Goal: Task Accomplishment & Management: Manage account settings

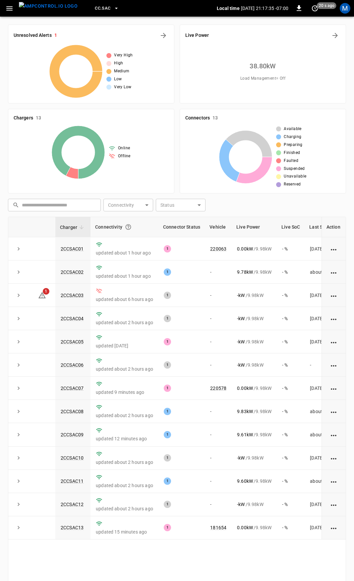
click at [10, 9] on icon "button" at bounding box center [9, 8] width 8 height 8
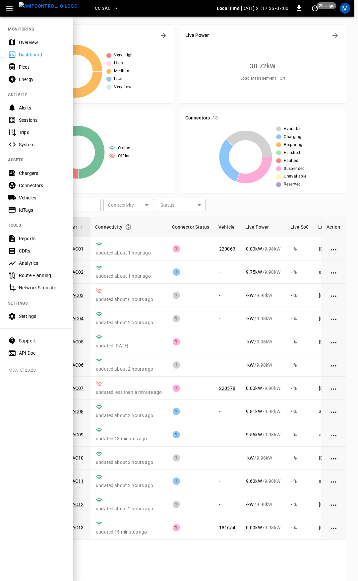
click at [203, 306] on div at bounding box center [179, 290] width 358 height 581
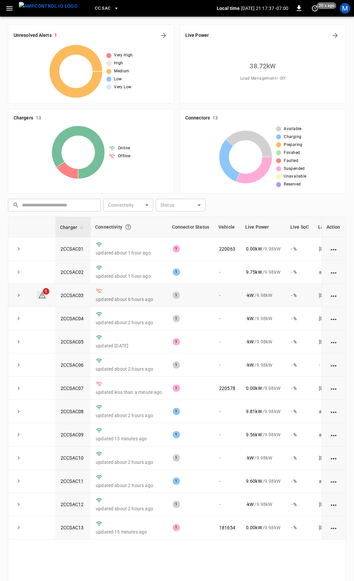
click at [43, 296] on icon at bounding box center [41, 295] width 7 height 6
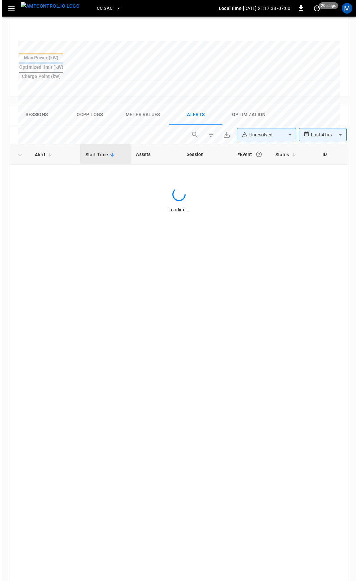
scroll to position [283, 0]
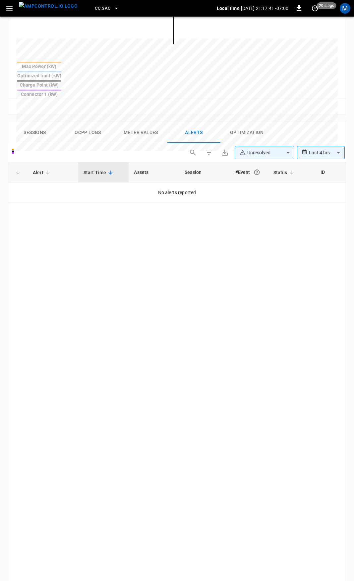
click at [11, 11] on icon "button" at bounding box center [9, 8] width 8 height 8
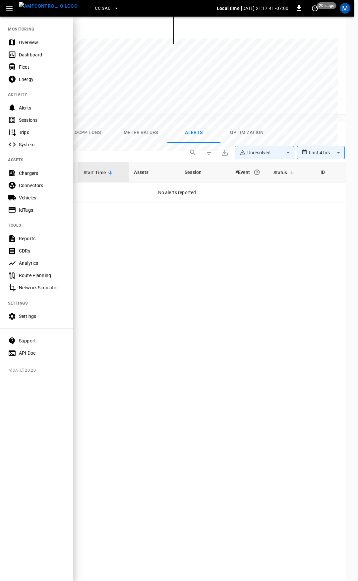
click at [26, 46] on div "Overview" at bounding box center [36, 42] width 73 height 12
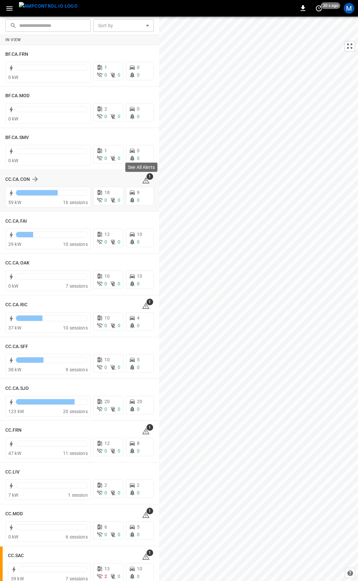
click at [146, 182] on icon at bounding box center [146, 181] width 1 height 3
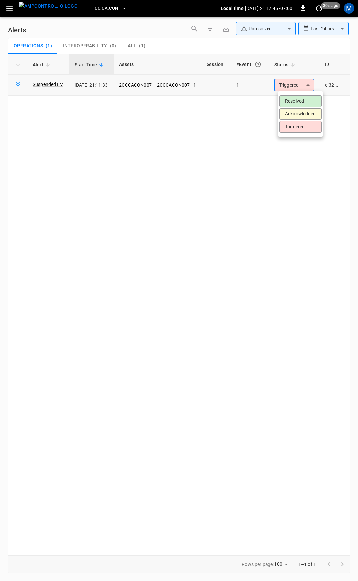
click at [303, 83] on body "**********" at bounding box center [179, 289] width 358 height 579
click at [304, 100] on li "Resolved" at bounding box center [301, 101] width 42 height 12
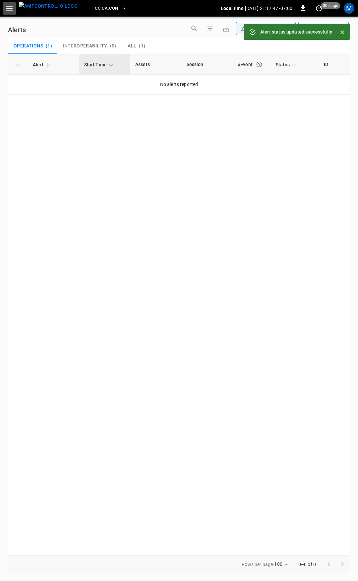
click at [11, 11] on icon "button" at bounding box center [9, 8] width 8 height 8
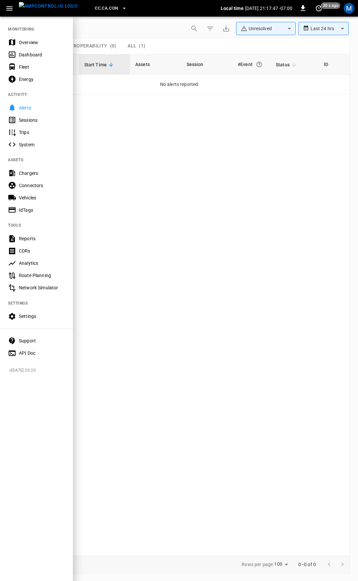
click at [30, 44] on div "Overview" at bounding box center [42, 42] width 46 height 7
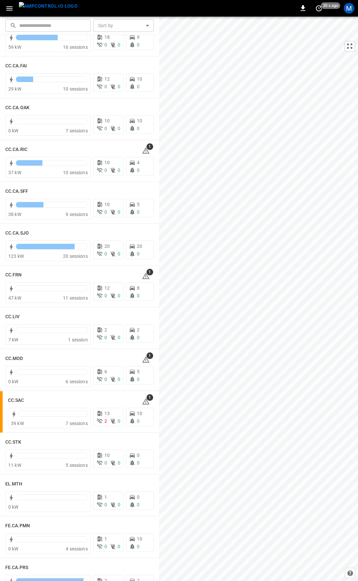
scroll to position [162, 0]
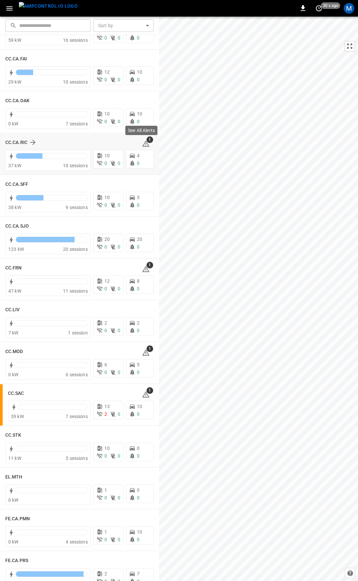
click at [144, 145] on icon at bounding box center [146, 144] width 8 height 8
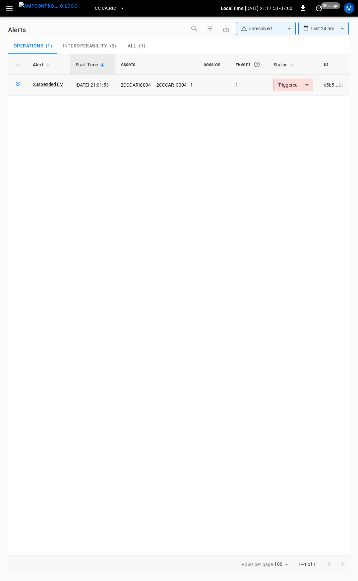
click at [302, 85] on body "**********" at bounding box center [179, 289] width 358 height 579
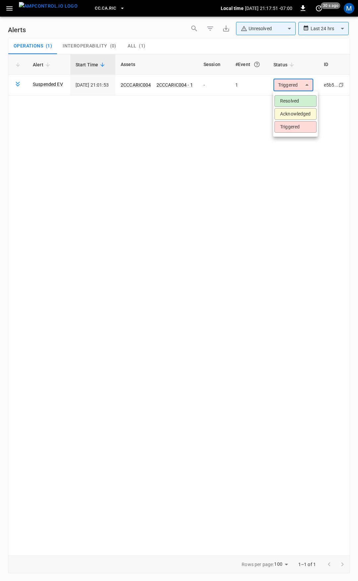
click at [297, 100] on li "Resolved" at bounding box center [296, 101] width 42 height 12
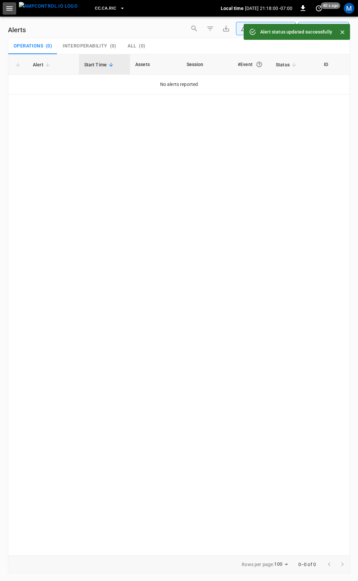
click at [12, 10] on icon "button" at bounding box center [9, 8] width 8 height 8
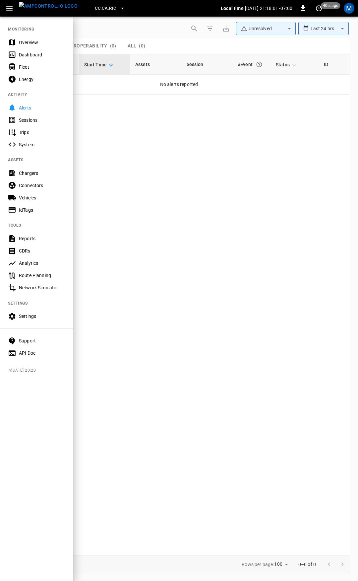
click at [26, 44] on div "Overview" at bounding box center [42, 42] width 46 height 7
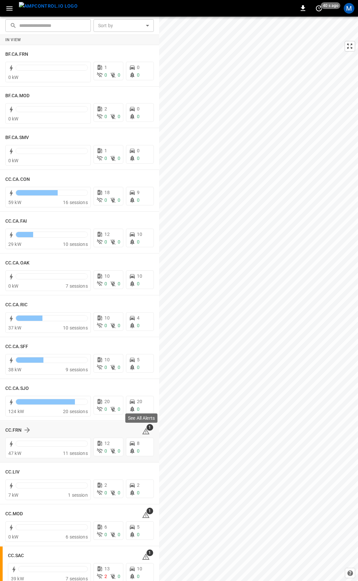
click at [146, 432] on icon at bounding box center [146, 432] width 1 height 3
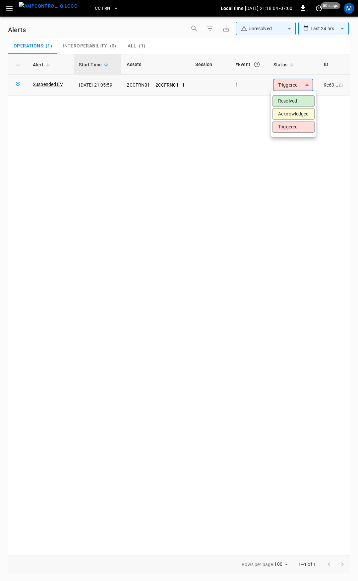
click at [307, 87] on body "**********" at bounding box center [179, 289] width 358 height 579
click at [302, 101] on li "Resolved" at bounding box center [294, 101] width 42 height 12
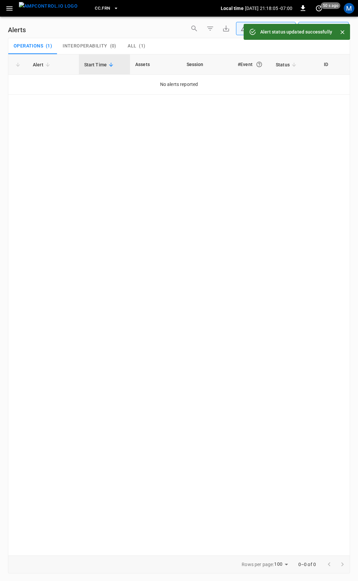
click at [12, 13] on button "button" at bounding box center [10, 8] width 14 height 12
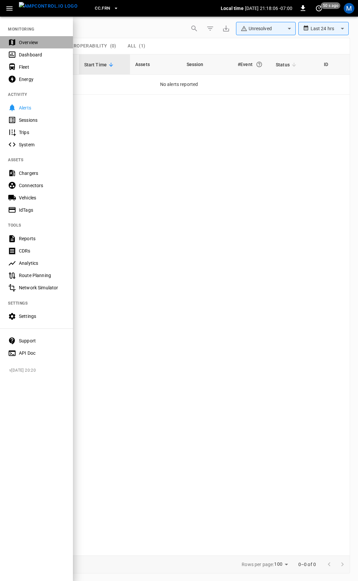
click at [41, 44] on div "Overview" at bounding box center [42, 42] width 46 height 7
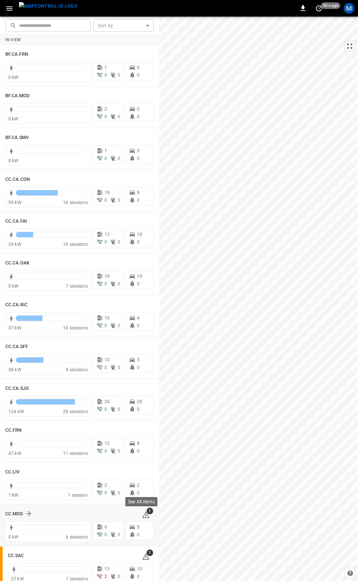
click at [146, 516] on icon at bounding box center [146, 515] width 8 height 8
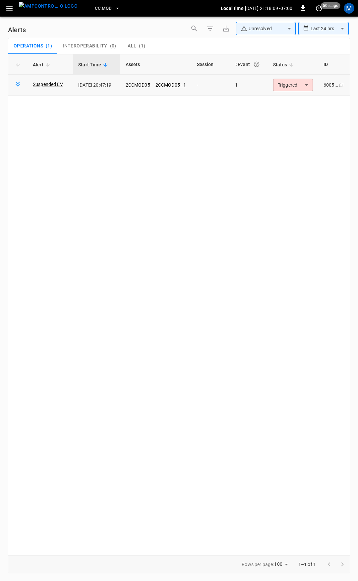
click at [291, 83] on body "**********" at bounding box center [179, 289] width 358 height 579
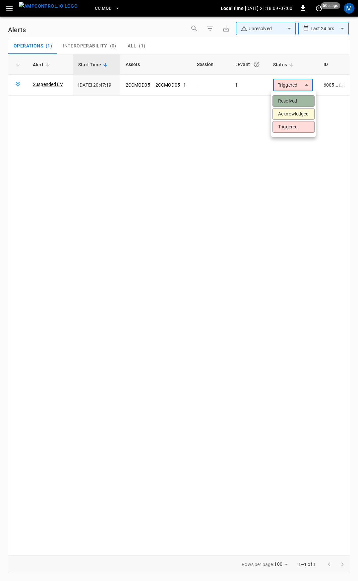
click at [295, 103] on li "Resolved" at bounding box center [294, 101] width 42 height 12
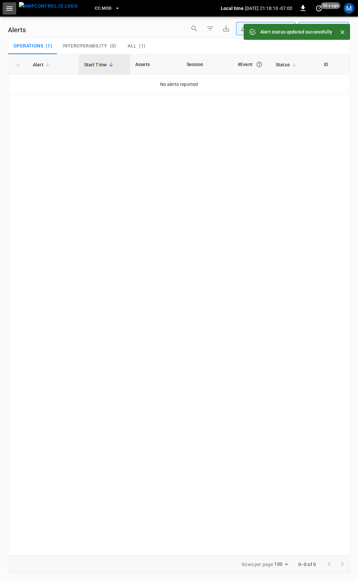
click at [11, 8] on icon "button" at bounding box center [9, 8] width 8 height 8
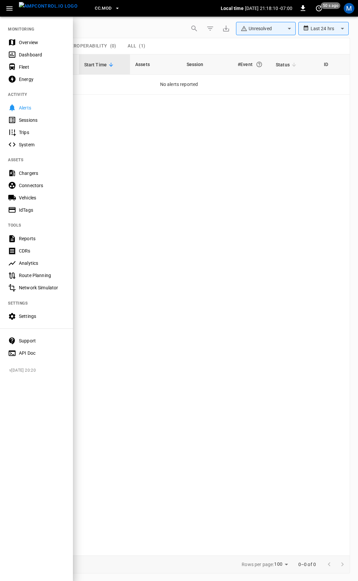
click at [33, 40] on div "Overview" at bounding box center [42, 42] width 46 height 7
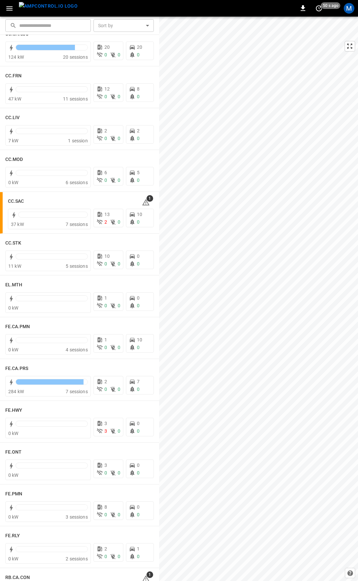
scroll to position [355, 0]
click at [147, 201] on span "1" at bounding box center [150, 197] width 7 height 7
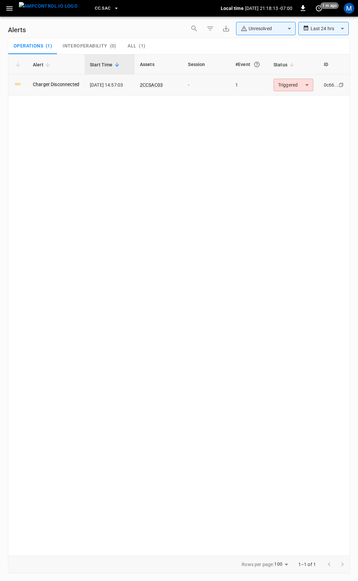
click at [300, 87] on body "**********" at bounding box center [179, 289] width 358 height 579
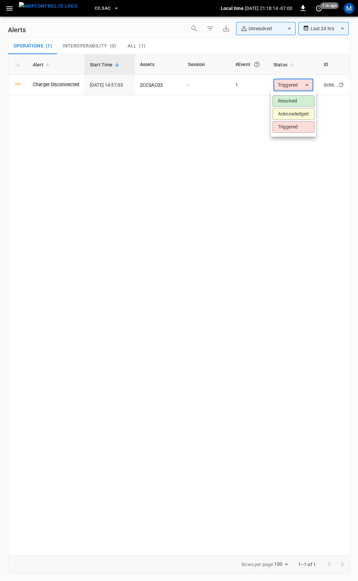
click at [300, 111] on li "Acknowledged" at bounding box center [294, 114] width 42 height 12
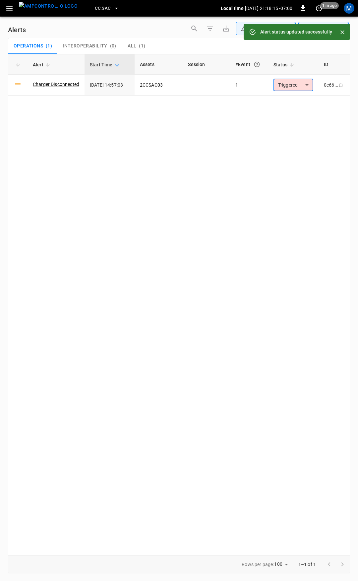
type input "**********"
click at [13, 9] on icon "button" at bounding box center [9, 8] width 8 height 8
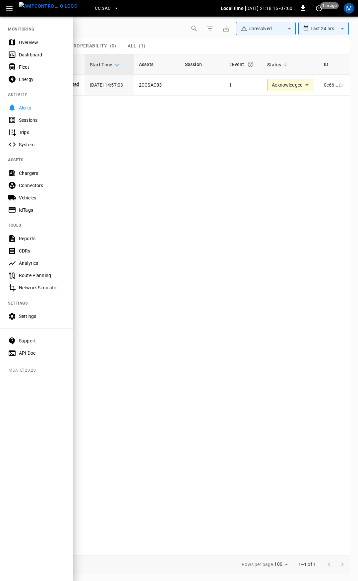
drag, startPoint x: 34, startPoint y: 39, endPoint x: 35, endPoint y: 43, distance: 4.0
click at [35, 39] on div "Overview" at bounding box center [42, 42] width 46 height 7
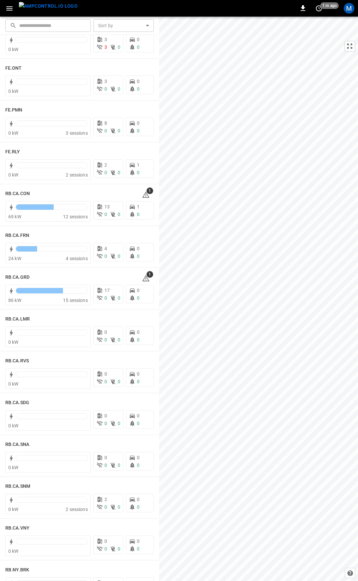
scroll to position [737, 0]
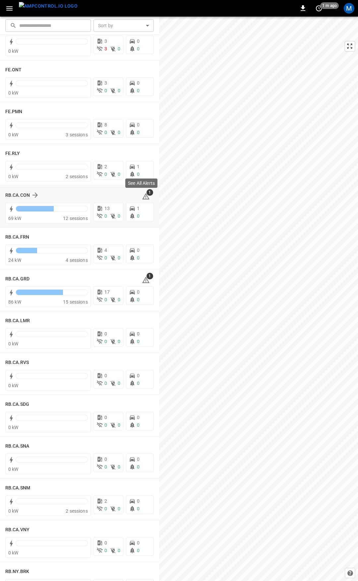
click at [146, 196] on icon at bounding box center [146, 197] width 1 height 3
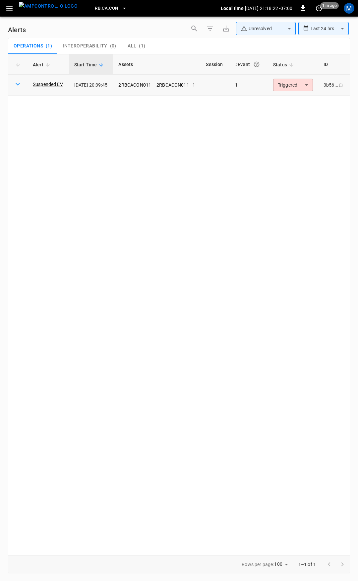
click at [307, 83] on body "**********" at bounding box center [179, 289] width 358 height 579
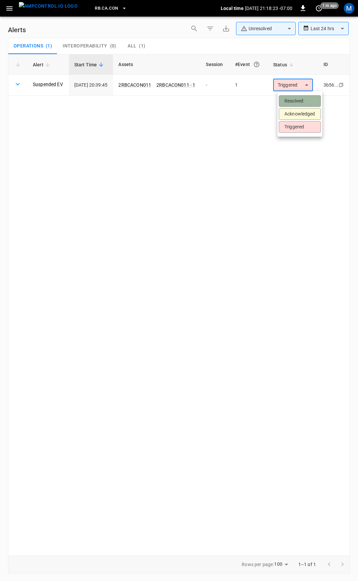
click at [302, 99] on li "Resolved" at bounding box center [300, 101] width 42 height 12
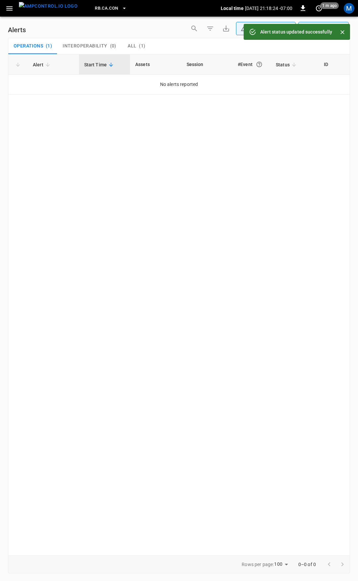
click at [12, 7] on icon "button" at bounding box center [9, 8] width 8 height 8
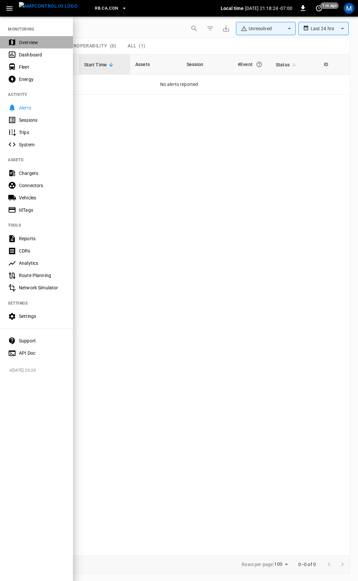
click at [22, 40] on div "Overview" at bounding box center [42, 42] width 46 height 7
